Goal: Find specific page/section: Find specific page/section

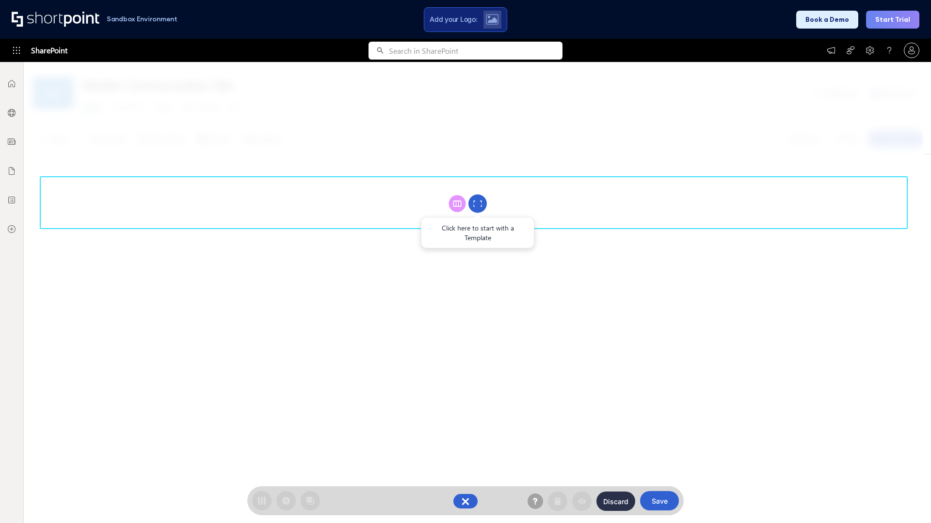
click at [477, 204] on circle at bounding box center [477, 204] width 18 height 18
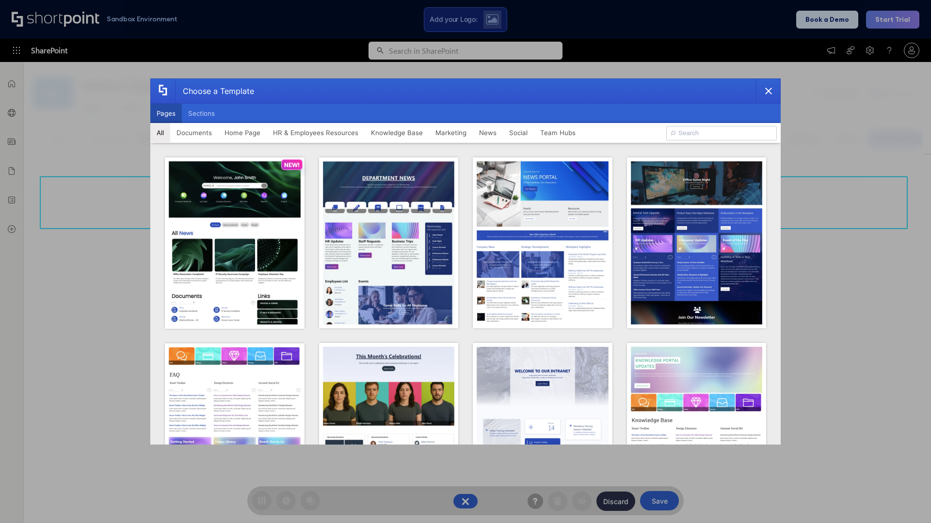
click at [166, 113] on button "Pages" at bounding box center [166, 113] width 32 height 19
type input "Marketing 2"
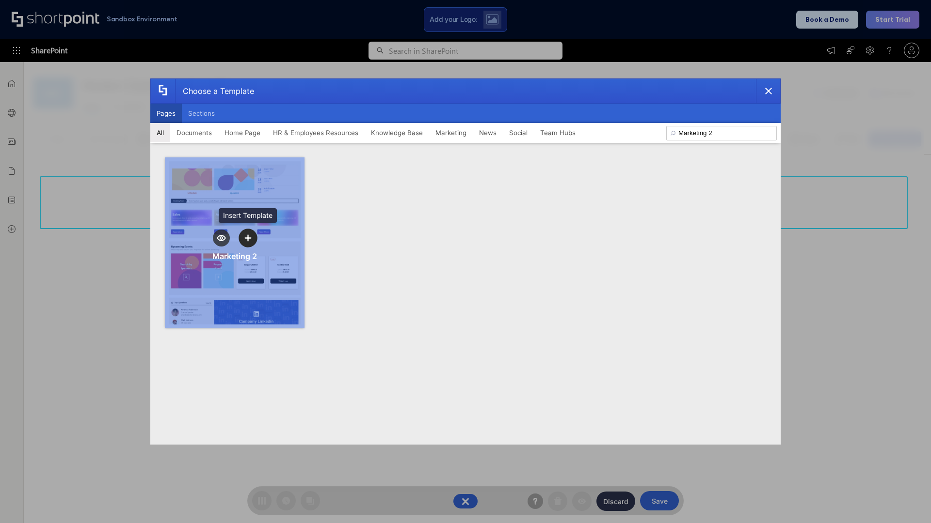
click at [248, 238] on icon "template selector" at bounding box center [247, 238] width 7 height 7
